Goal: Task Accomplishment & Management: Manage account settings

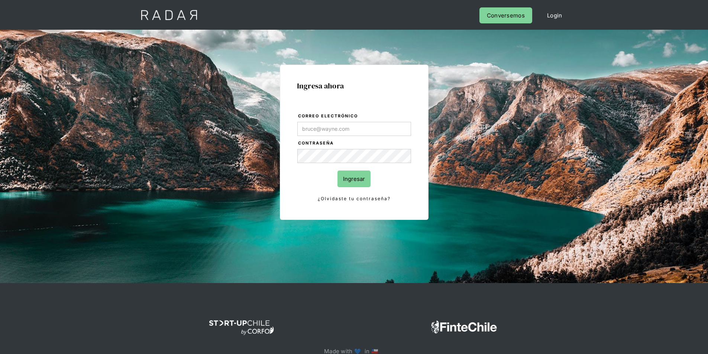
type input "[EMAIL_ADDRESS][PERSON_NAME][DOMAIN_NAME]"
click at [344, 182] on input "Ingresar" at bounding box center [353, 179] width 33 height 17
click at [351, 175] on input "Ingresar" at bounding box center [353, 179] width 33 height 17
